Goal: Task Accomplishment & Management: Use online tool/utility

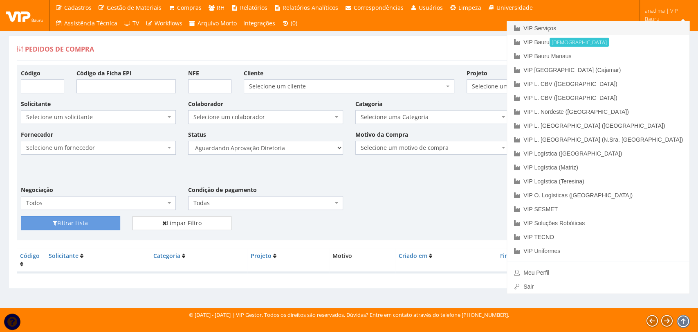
click at [638, 25] on link "VIP Serviços" at bounding box center [598, 28] width 182 height 14
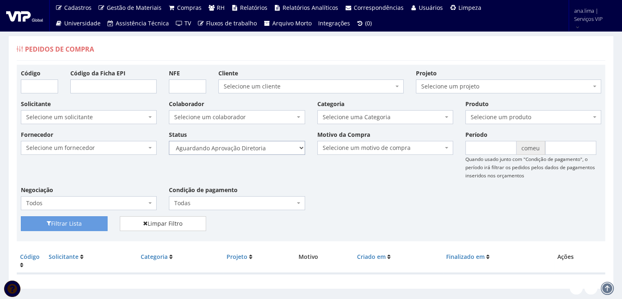
click at [260, 147] on select "Selecione um status Cancelado Aguardando Aprovação Diretoria Pedido Aprovado Ag…" at bounding box center [237, 148] width 136 height 14
click at [169, 141] on select "Selecione um status Cancelado Aguardando Aprovação Diretoria Pedido Aprovado Ag…" at bounding box center [237, 148] width 136 height 14
click at [77, 223] on font "Filtrar Lista" at bounding box center [66, 224] width 31 height 8
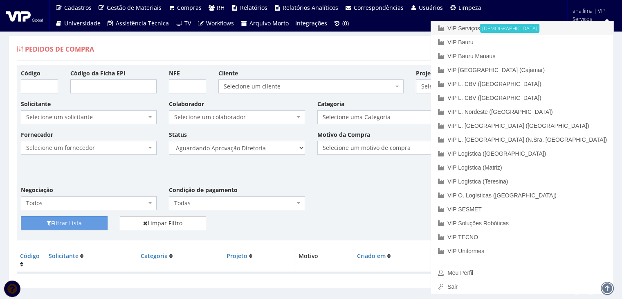
click at [558, 29] on link "VIP Serviços Ativa" at bounding box center [522, 28] width 182 height 14
click at [555, 27] on link "VIP Serviços Ativa" at bounding box center [522, 28] width 182 height 14
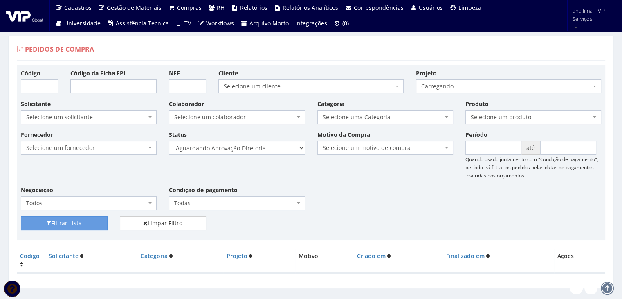
click at [169, 141] on select "Selecione um status Cancelado Aguardando Aprovação Diretoria Pedido Aprovado Ag…" at bounding box center [237, 148] width 136 height 14
click at [72, 218] on button "Filtrar Lista" at bounding box center [64, 223] width 87 height 14
click at [259, 151] on select "Selecione um status Cancelado Aguardando Aprovação Diretoria Pedido Aprovado Ag…" at bounding box center [237, 148] width 136 height 14
select select "4"
click at [169, 141] on select "Selecione um status Cancelado Aguardando Aprovação Diretoria Pedido Aprovado Ag…" at bounding box center [237, 148] width 136 height 14
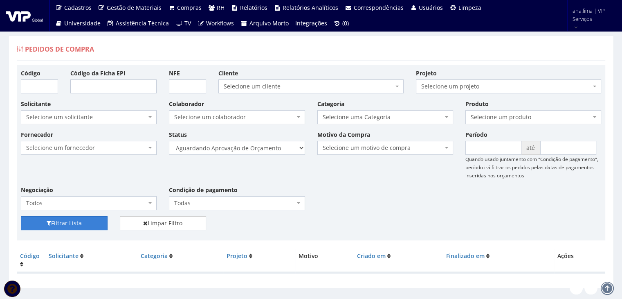
click at [62, 228] on button "Filtrar Lista" at bounding box center [64, 223] width 87 height 14
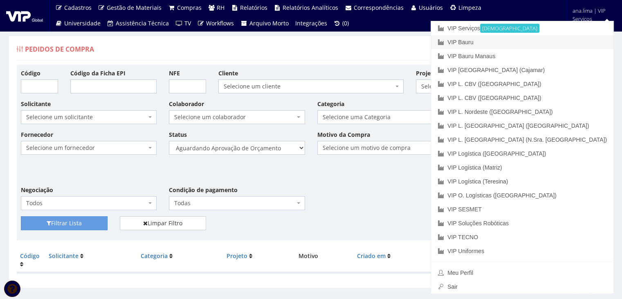
click at [569, 45] on link "VIP Bauru" at bounding box center [522, 42] width 182 height 14
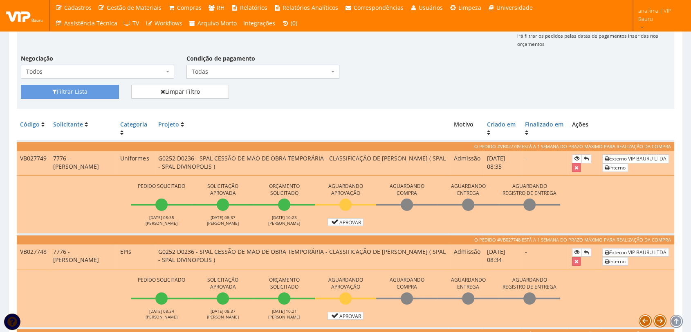
scroll to position [136, 0]
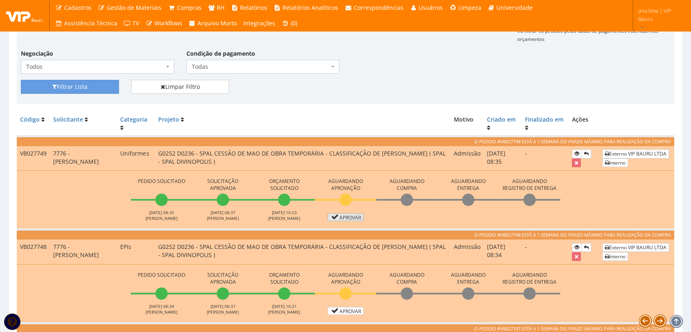
click at [357, 217] on link "Aprovar" at bounding box center [346, 217] width 36 height 8
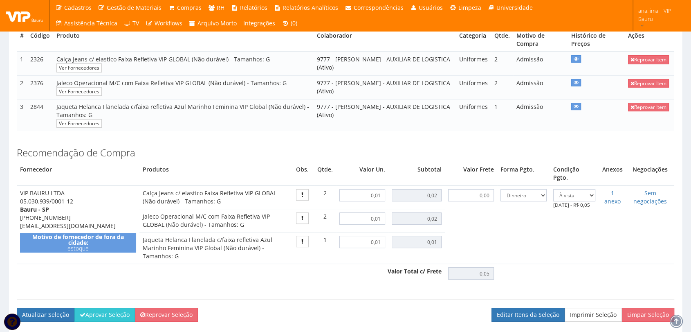
scroll to position [182, 0]
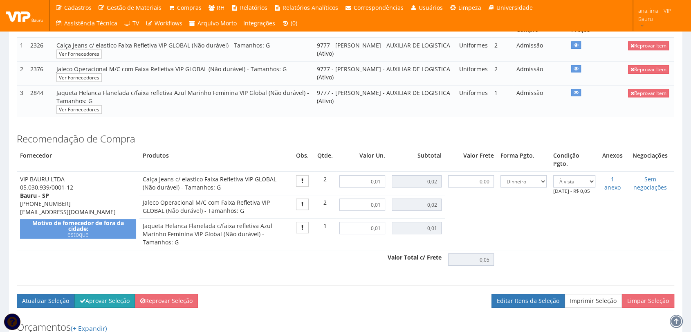
click at [121, 294] on button "Aprovar Seleção" at bounding box center [104, 301] width 61 height 14
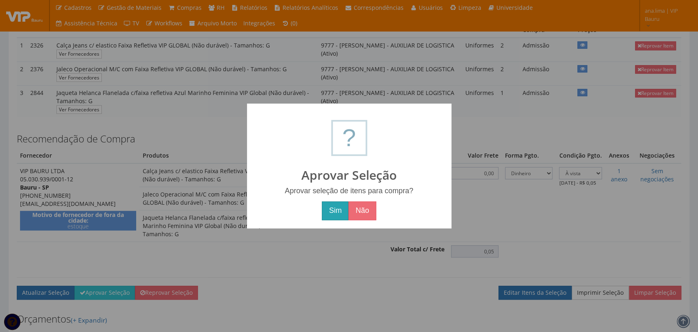
click at [333, 205] on button "Sim" at bounding box center [335, 210] width 27 height 19
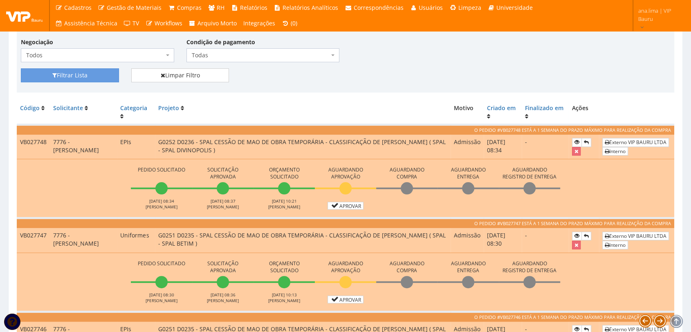
scroll to position [182, 0]
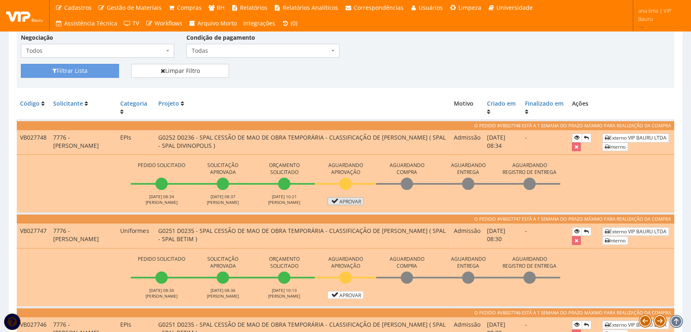
click at [348, 202] on link "Aprovar" at bounding box center [346, 201] width 36 height 8
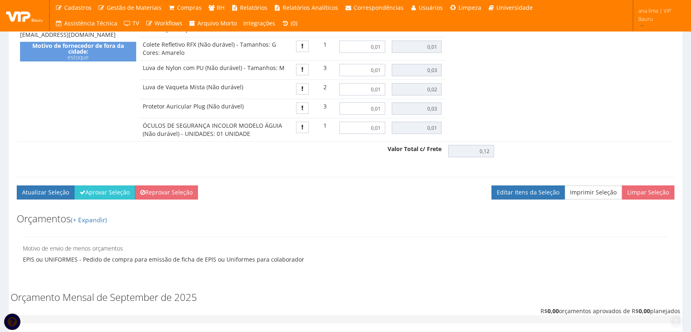
scroll to position [454, 0]
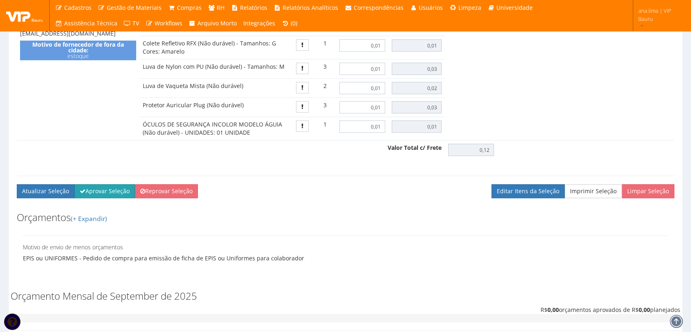
click at [107, 184] on button "Aprovar Seleção" at bounding box center [104, 191] width 61 height 14
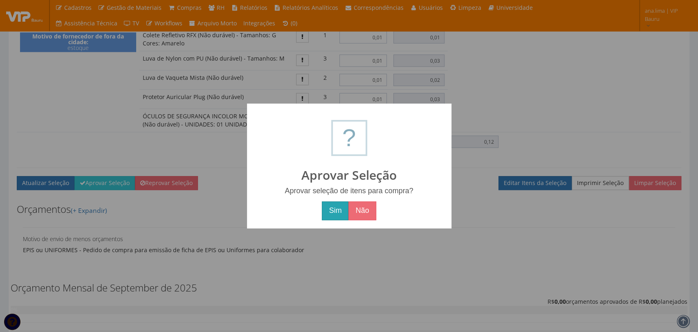
click at [328, 209] on button "Sim" at bounding box center [335, 210] width 27 height 19
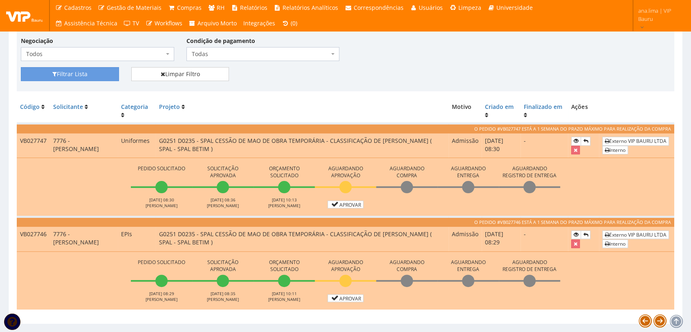
scroll to position [182, 0]
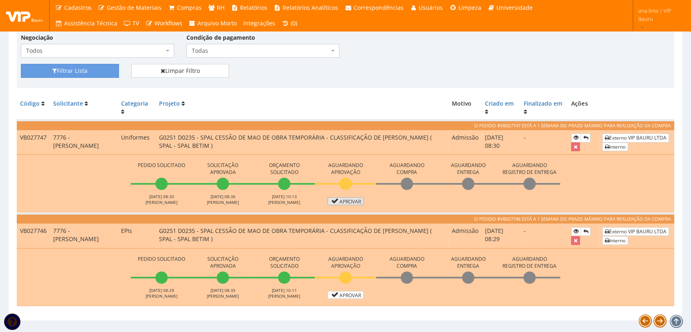
click at [357, 197] on link "Aprovar" at bounding box center [346, 201] width 36 height 8
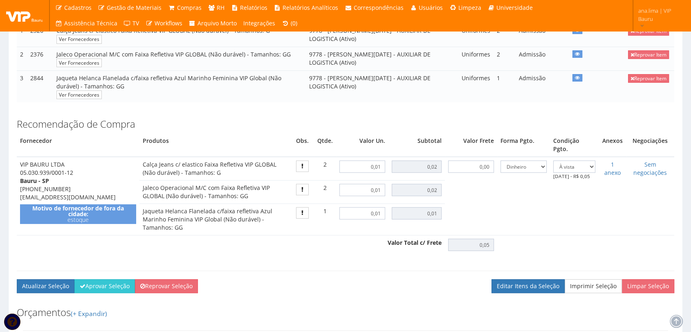
scroll to position [227, 0]
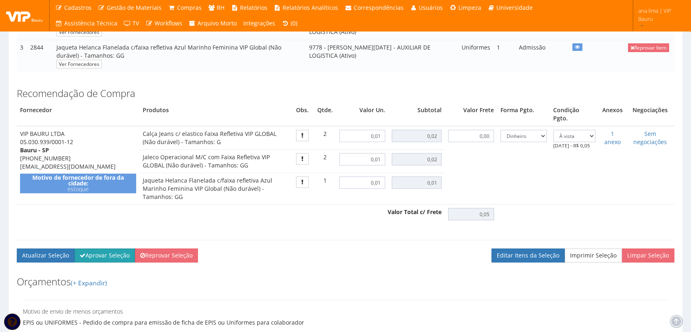
click at [110, 248] on button "Aprovar Seleção" at bounding box center [104, 255] width 61 height 14
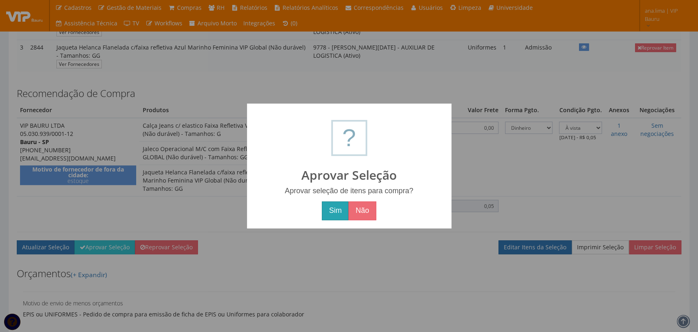
click at [338, 212] on button "Sim" at bounding box center [335, 210] width 27 height 19
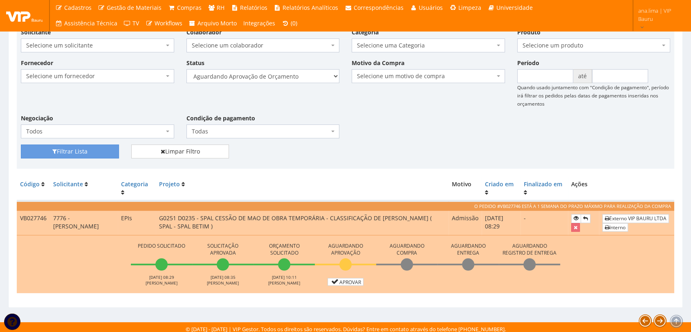
scroll to position [104, 0]
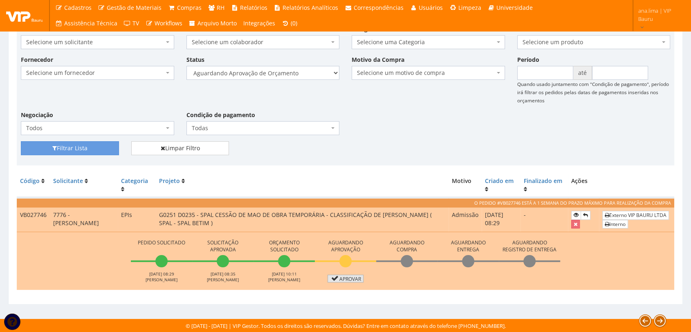
click at [339, 276] on link "Aprovar" at bounding box center [346, 278] width 36 height 8
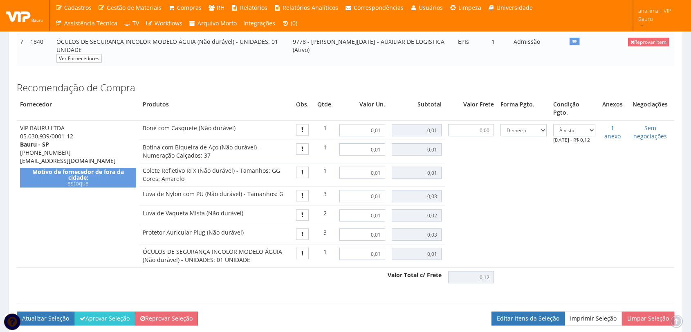
scroll to position [500, 0]
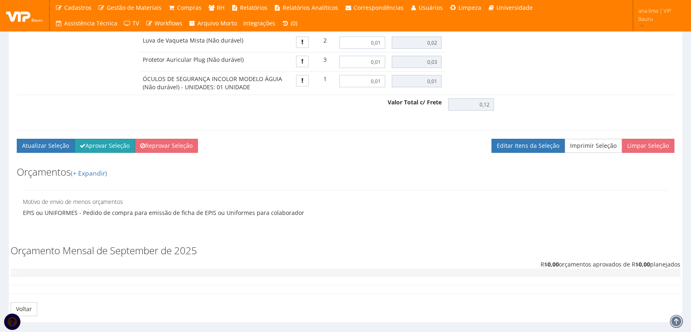
click at [108, 139] on button "Aprovar Seleção" at bounding box center [104, 146] width 61 height 14
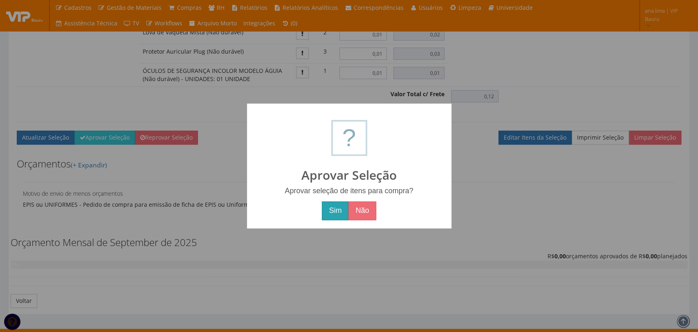
click at [336, 216] on button "Sim" at bounding box center [335, 210] width 27 height 19
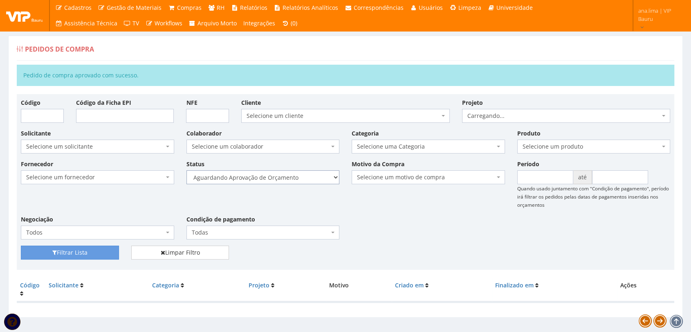
drag, startPoint x: 298, startPoint y: 177, endPoint x: 297, endPoint y: 183, distance: 6.3
click at [298, 177] on select "Selecione um status Cancelado Aguardando Aprovação Diretoria Pedido Aprovado Ag…" at bounding box center [263, 177] width 153 height 14
select select "1"
click at [187, 170] on select "Selecione um status Cancelado Aguardando Aprovação Diretoria Pedido Aprovado Ag…" at bounding box center [263, 177] width 153 height 14
click at [90, 252] on button "Filtrar Lista" at bounding box center [70, 252] width 98 height 14
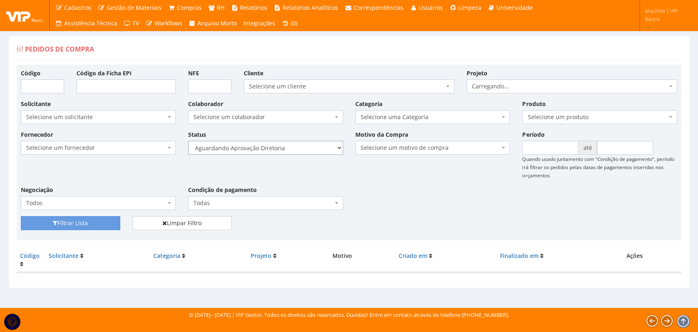
drag, startPoint x: 299, startPoint y: 148, endPoint x: 295, endPoint y: 153, distance: 6.5
click at [299, 148] on select "Selecione um status Cancelado Aguardando Aprovação Diretoria Pedido Aprovado Ag…" at bounding box center [265, 148] width 155 height 14
select select "4"
click at [188, 141] on select "Selecione um status Cancelado Aguardando Aprovação Diretoria Pedido Aprovado Ag…" at bounding box center [265, 148] width 155 height 14
click at [112, 220] on button "Filtrar Lista" at bounding box center [70, 223] width 99 height 14
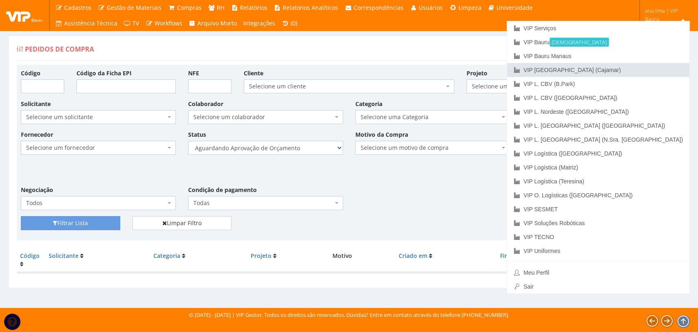
click at [642, 71] on link "VIP [GEOGRAPHIC_DATA] (Cajamar)" at bounding box center [598, 70] width 182 height 14
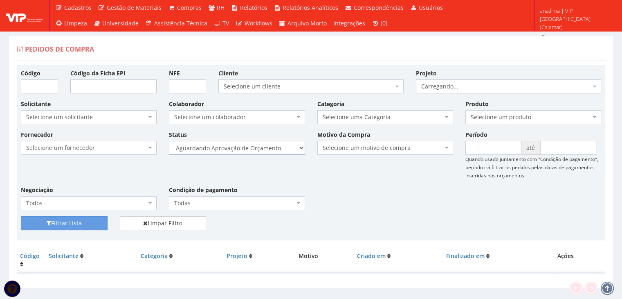
click at [247, 149] on select "Selecione um status Cancelado Aguardando Aprovação Diretoria Pedido Aprovado Ag…" at bounding box center [237, 148] width 136 height 14
select select "1"
click at [169, 141] on select "Selecione um status Cancelado Aguardando Aprovação Diretoria Pedido Aprovado Ag…" at bounding box center [237, 148] width 136 height 14
click at [83, 220] on button "Filtrar Lista" at bounding box center [64, 223] width 87 height 14
drag, startPoint x: 0, startPoint y: 0, endPoint x: 252, endPoint y: 151, distance: 293.9
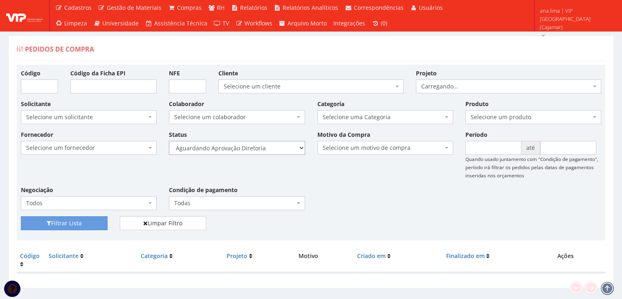
click at [252, 149] on select "Selecione um status Cancelado Aguardando Aprovação Diretoria Pedido Aprovado Ag…" at bounding box center [237, 148] width 136 height 14
select select "4"
click at [169, 141] on select "Selecione um status Cancelado Aguardando Aprovação Diretoria Pedido Aprovado Ag…" at bounding box center [237, 148] width 136 height 14
drag, startPoint x: 92, startPoint y: 220, endPoint x: 101, endPoint y: 215, distance: 10.3
click at [92, 220] on button "Filtrar Lista" at bounding box center [64, 223] width 87 height 14
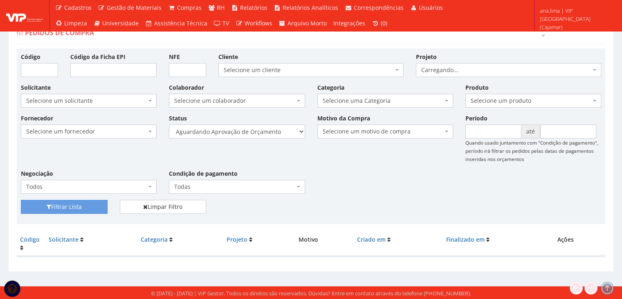
scroll to position [16, 0]
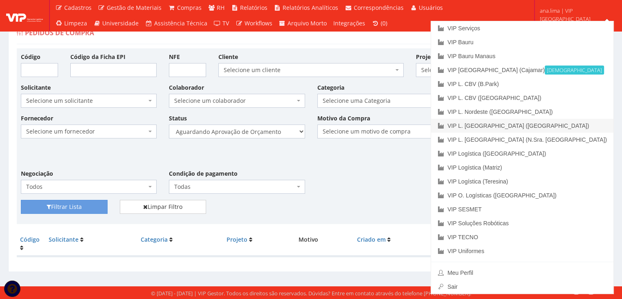
click at [560, 122] on link "VIP L. [GEOGRAPHIC_DATA] ([GEOGRAPHIC_DATA])" at bounding box center [522, 126] width 182 height 14
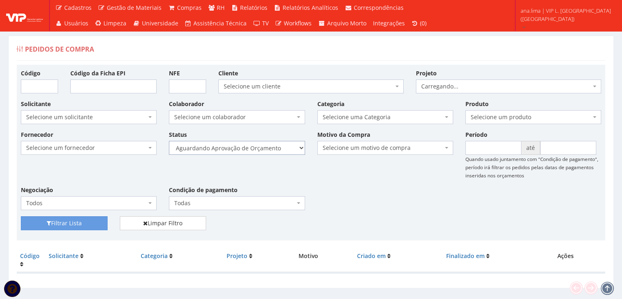
click at [263, 151] on select "Selecione um status Cancelado Aguardando Aprovação Diretoria Pedido Aprovado Ag…" at bounding box center [237, 148] width 136 height 14
select select "1"
click at [169, 141] on select "Selecione um status Cancelado Aguardando Aprovação Diretoria Pedido Aprovado Ag…" at bounding box center [237, 148] width 136 height 14
click at [95, 219] on button "Filtrar Lista" at bounding box center [64, 223] width 87 height 14
drag, startPoint x: 0, startPoint y: 0, endPoint x: 261, endPoint y: 148, distance: 300.2
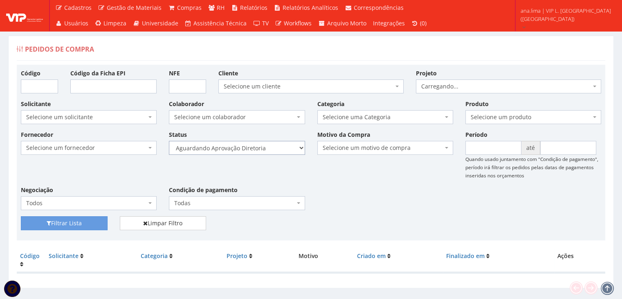
click at [261, 148] on select "Selecione um status Cancelado Aguardando Aprovação Diretoria Pedido Aprovado Ag…" at bounding box center [237, 148] width 136 height 14
select select "4"
click at [169, 141] on select "Selecione um status Cancelado Aguardando Aprovação Diretoria Pedido Aprovado Ag…" at bounding box center [237, 148] width 136 height 14
click at [69, 224] on button "Filtrar Lista" at bounding box center [64, 223] width 87 height 14
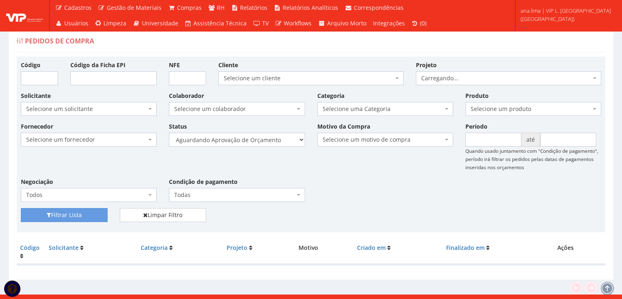
scroll to position [16, 0]
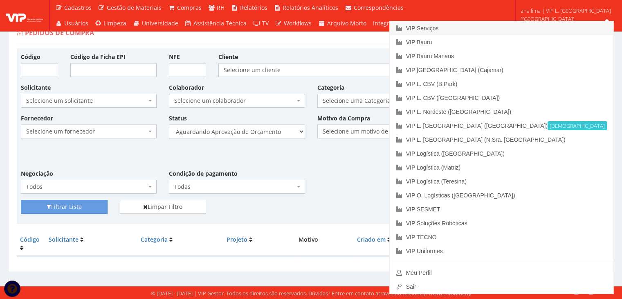
click at [535, 22] on link "VIP Serviços" at bounding box center [502, 28] width 224 height 14
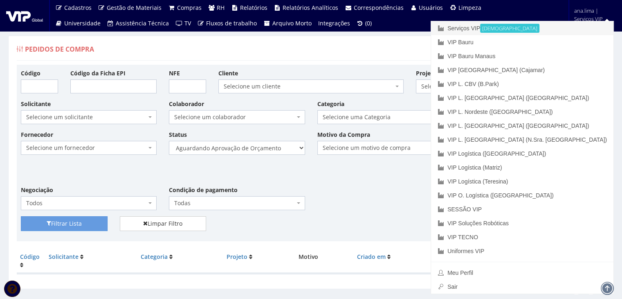
click at [480, 29] on font "Serviços VIP" at bounding box center [464, 28] width 33 height 7
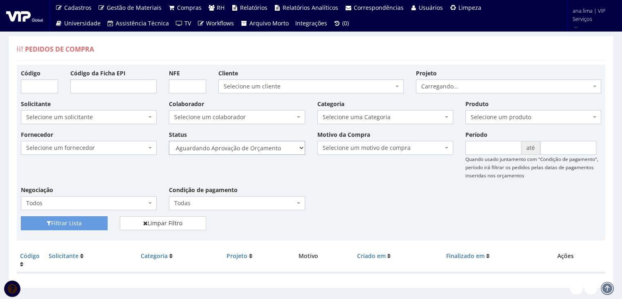
drag, startPoint x: 0, startPoint y: 0, endPoint x: 259, endPoint y: 152, distance: 300.0
click at [259, 150] on select "Selecione um status Cancelado Aguardando Aprovação Diretoria Pedido Aprovado Ag…" at bounding box center [237, 148] width 136 height 14
select select "2"
click at [169, 141] on select "Selecione um status Cancelado Aguardando Aprovação Diretoria Pedido Aprovado Ag…" at bounding box center [237, 148] width 136 height 14
click at [65, 220] on button "Filtrar Lista" at bounding box center [64, 223] width 87 height 14
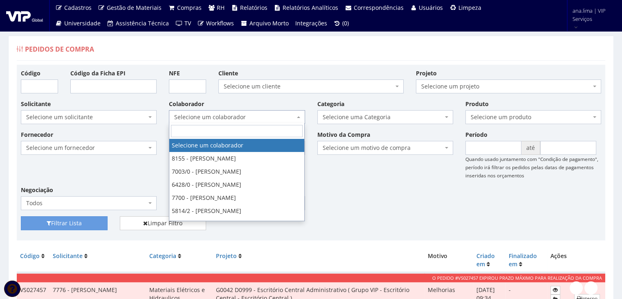
click at [256, 115] on span "Selecione um colaborador" at bounding box center [234, 117] width 120 height 8
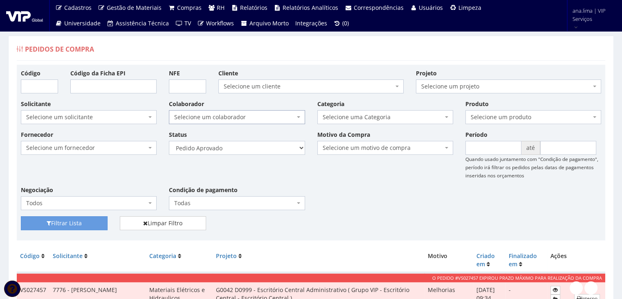
click at [256, 115] on span "Selecione um colaborador" at bounding box center [234, 117] width 120 height 8
drag, startPoint x: 266, startPoint y: 148, endPoint x: 265, endPoint y: 152, distance: 4.2
click at [266, 149] on select "Selecione um status Cancelado Aguardando Aprovação Diretoria Pedido Aprovado Ag…" at bounding box center [237, 148] width 136 height 14
select select "1"
click at [169, 141] on select "Selecione um status Cancelado Aguardando Aprovação Diretoria Pedido Aprovado Ag…" at bounding box center [237, 148] width 136 height 14
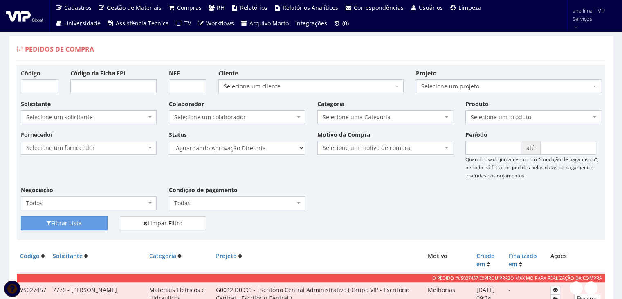
click at [260, 139] on div "Status Selecione um status Cancelado Aguardando Aprovação Diretoria Pedido Apro…" at bounding box center [237, 142] width 148 height 25
drag, startPoint x: 260, startPoint y: 147, endPoint x: 260, endPoint y: 153, distance: 5.3
click at [260, 148] on select "Selecione um status Cancelado Aguardando Aprovação Diretoria Pedido Aprovado Ag…" at bounding box center [237, 148] width 136 height 14
click at [169, 141] on select "Selecione um status Cancelado Aguardando Aprovação Diretoria Pedido Aprovado Ag…" at bounding box center [237, 148] width 136 height 14
click at [90, 227] on button "Filtrar Lista" at bounding box center [64, 223] width 87 height 14
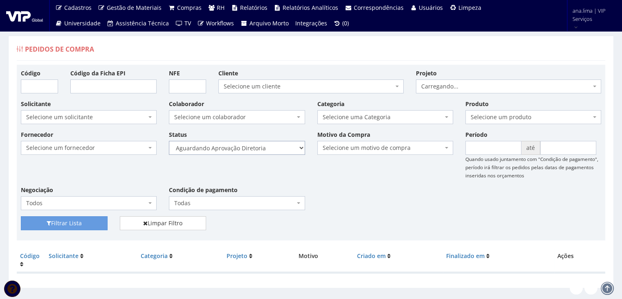
click at [260, 148] on select "Selecione um status Cancelado Aguardando Aprovação Diretoria Pedido Aprovado Ag…" at bounding box center [237, 148] width 136 height 14
select select "4"
click at [169, 141] on select "Selecione um status Cancelado Aguardando Aprovação Diretoria Pedido Aprovado Ag…" at bounding box center [237, 148] width 136 height 14
click at [57, 228] on button "Filtrar Lista" at bounding box center [64, 223] width 87 height 14
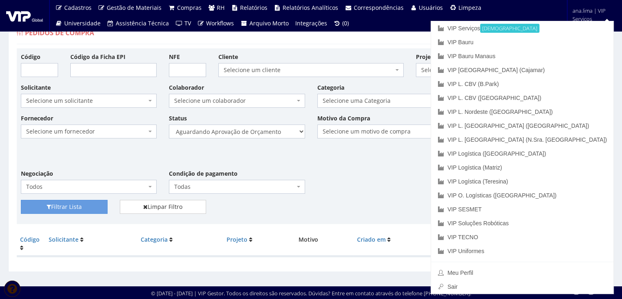
drag, startPoint x: 275, startPoint y: 177, endPoint x: 275, endPoint y: 148, distance: 29.0
click at [275, 177] on div "Condição de pagamento Todas À vista 7 dias 10 dias 15 dias 30 dias 60 dias 90 d…" at bounding box center [237, 181] width 148 height 25
